Goal: Transaction & Acquisition: Purchase product/service

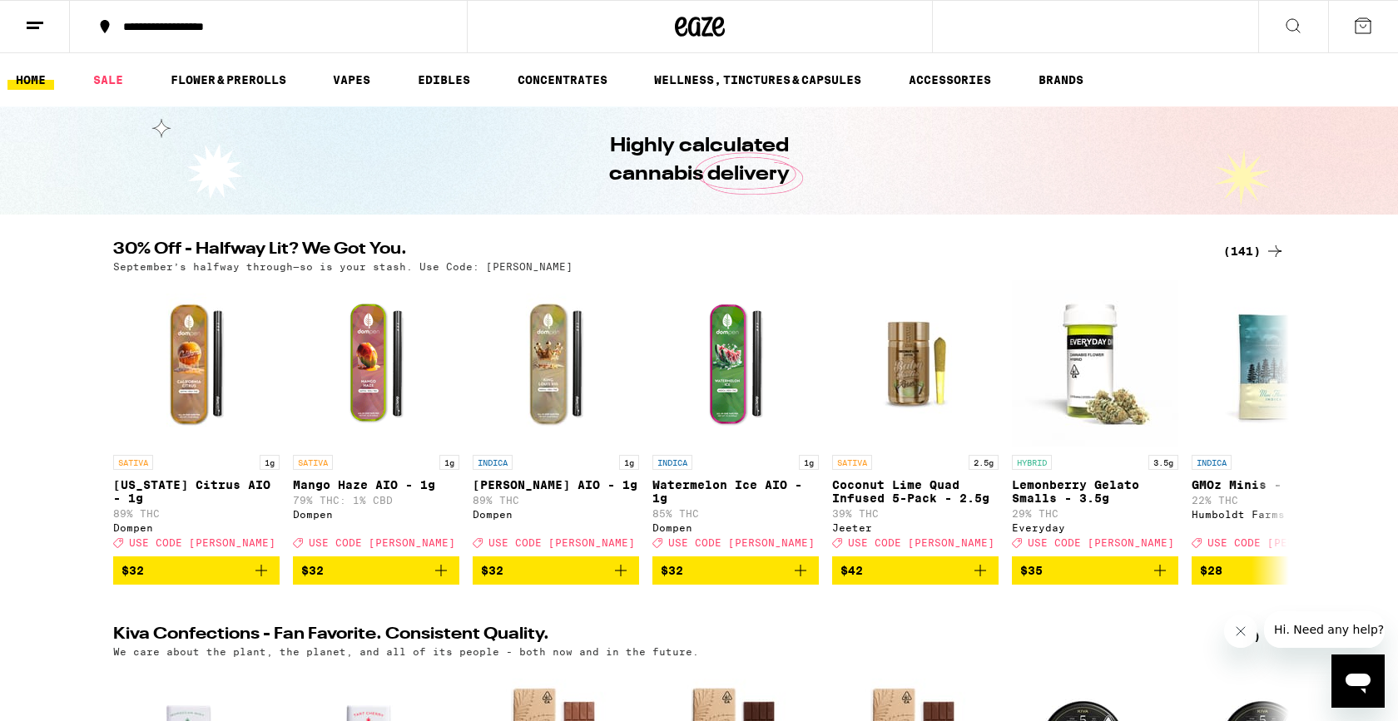
scroll to position [0, 3166]
